Goal: Answer question/provide support

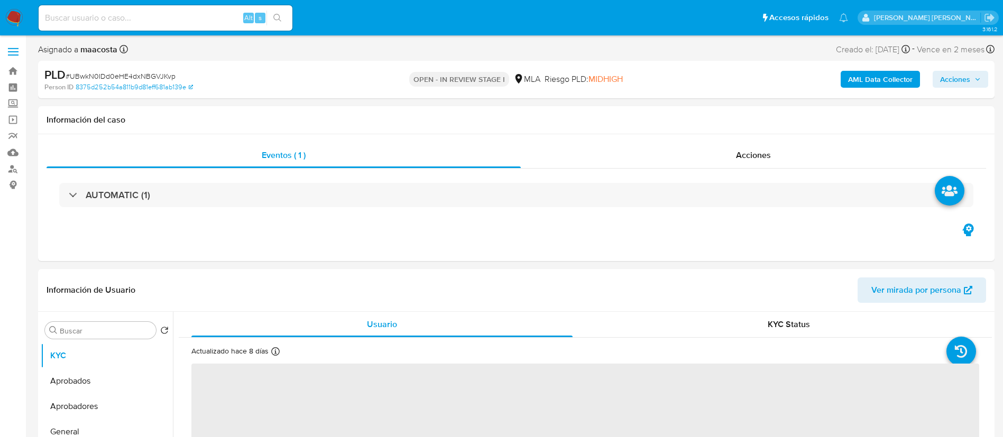
select select "10"
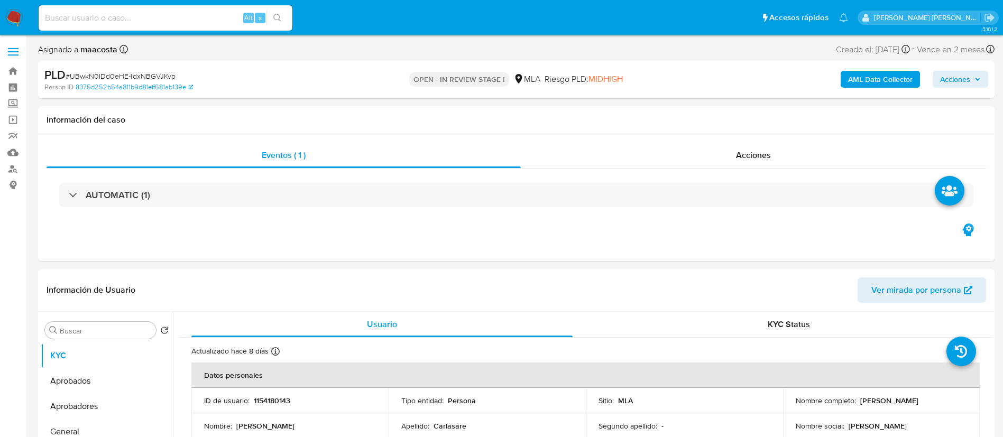
paste input "570303294"
click at [171, 16] on input "570303294" at bounding box center [166, 18] width 254 height 14
type input "570303294"
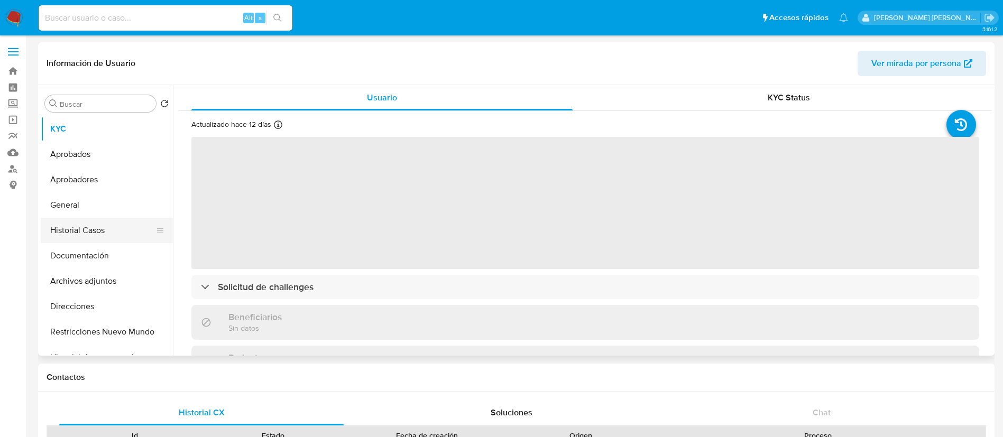
select select "10"
click at [78, 234] on button "Historial Casos" at bounding box center [103, 230] width 124 height 25
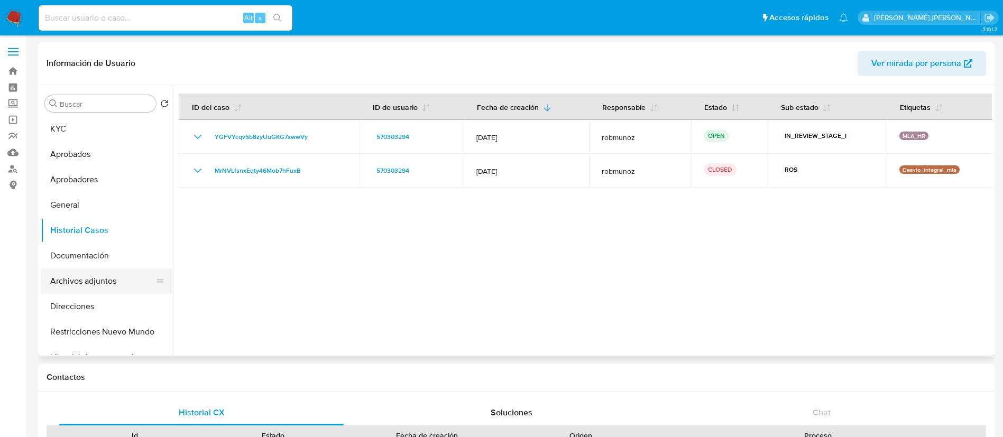
click at [98, 276] on button "Archivos adjuntos" at bounding box center [103, 281] width 124 height 25
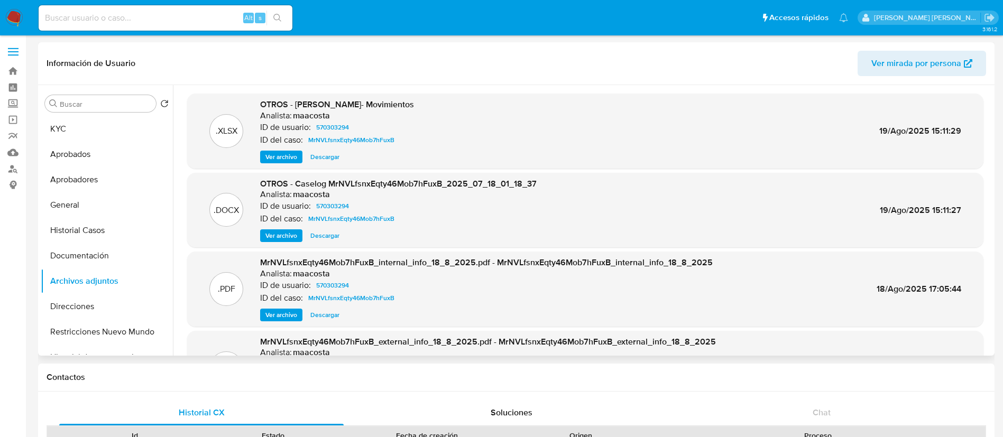
click at [272, 235] on span "Ver archivo" at bounding box center [281, 235] width 32 height 11
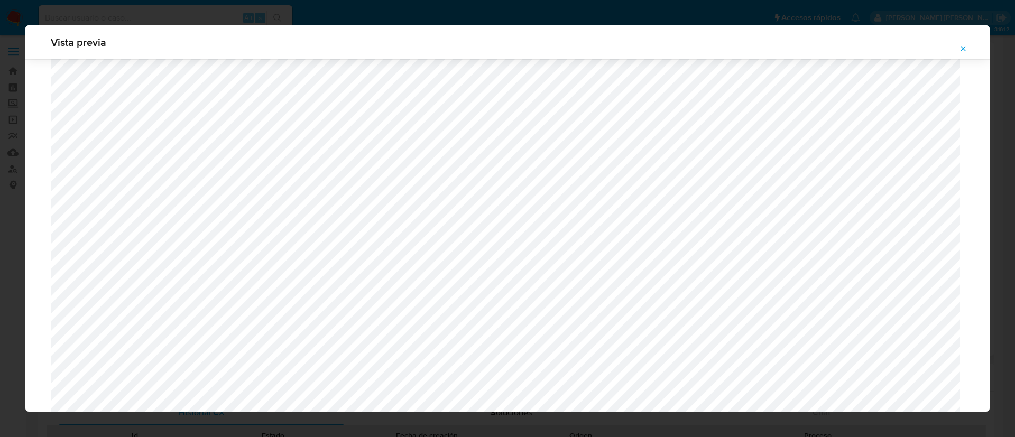
scroll to position [696, 0]
